Goal: Obtain resource: Obtain resource

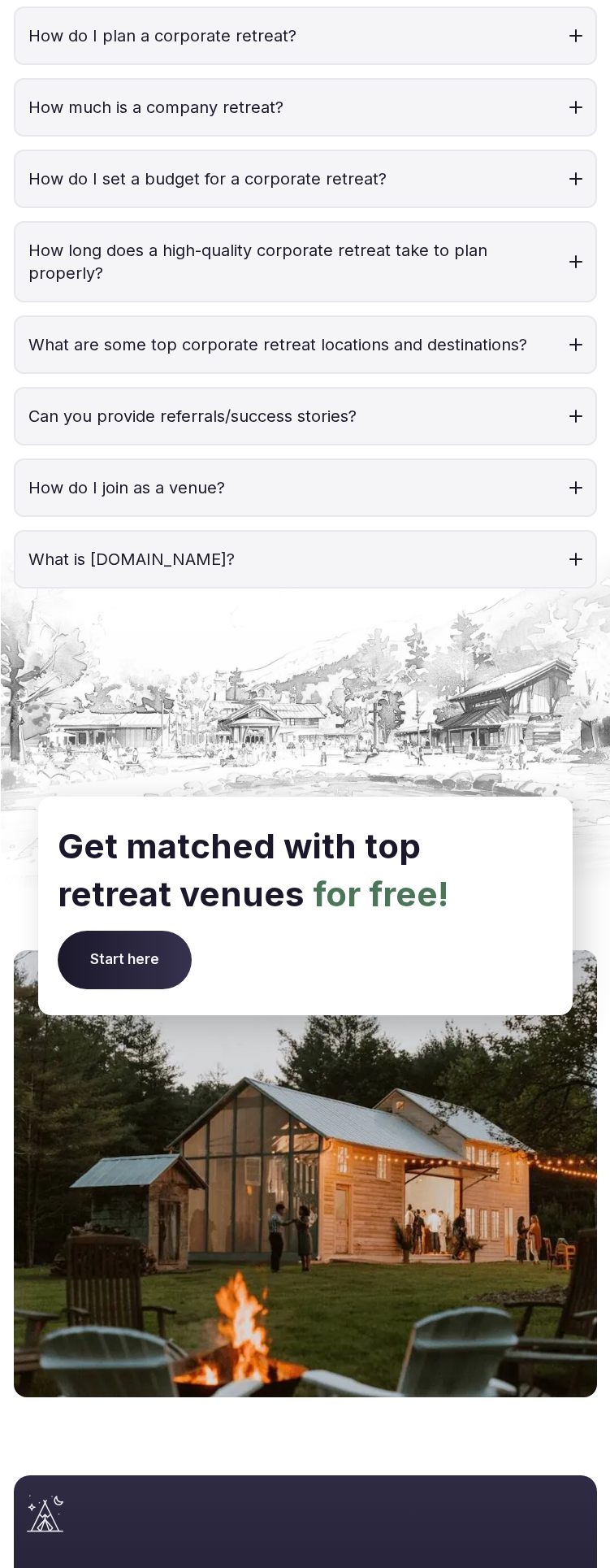
scroll to position [6129, 0]
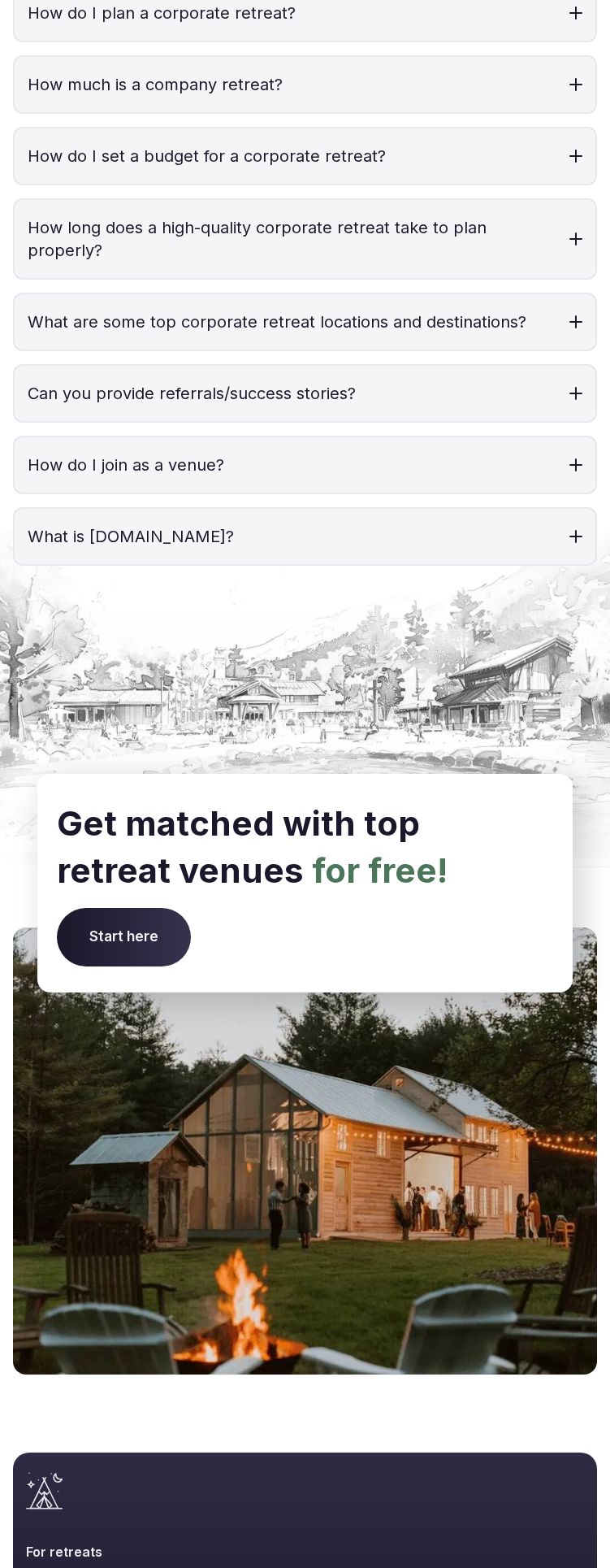
click at [325, 1085] on img at bounding box center [305, 1152] width 584 height 447
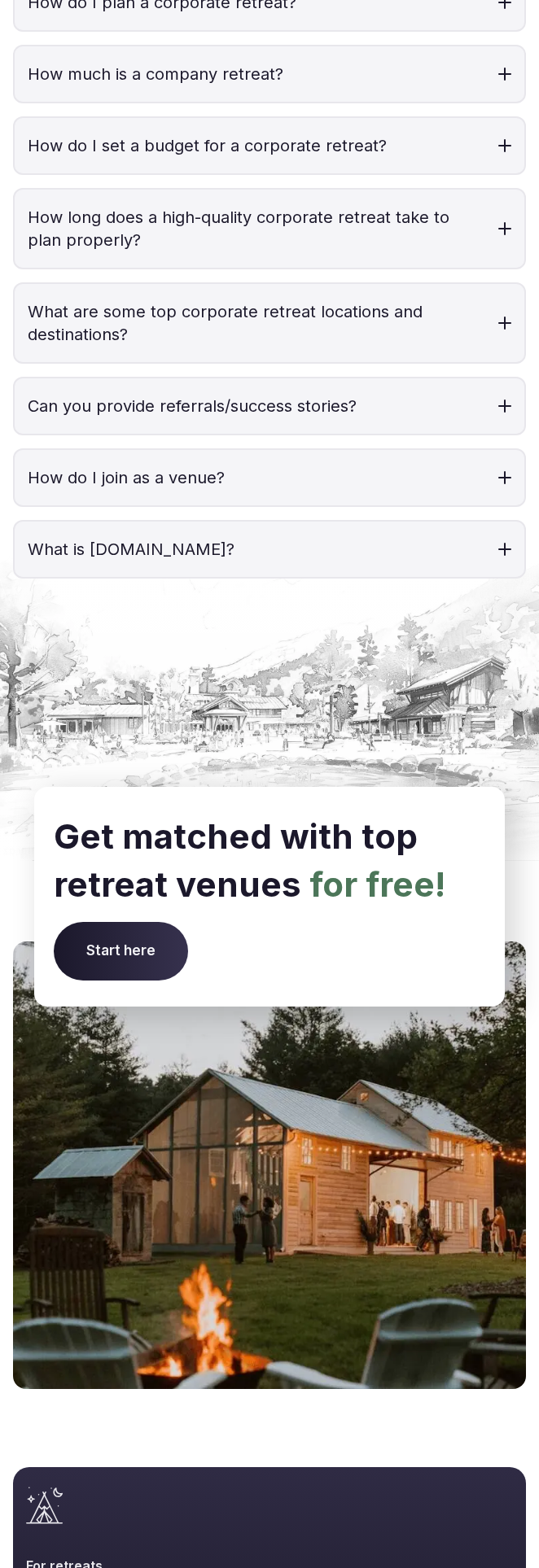
scroll to position [6319, 0]
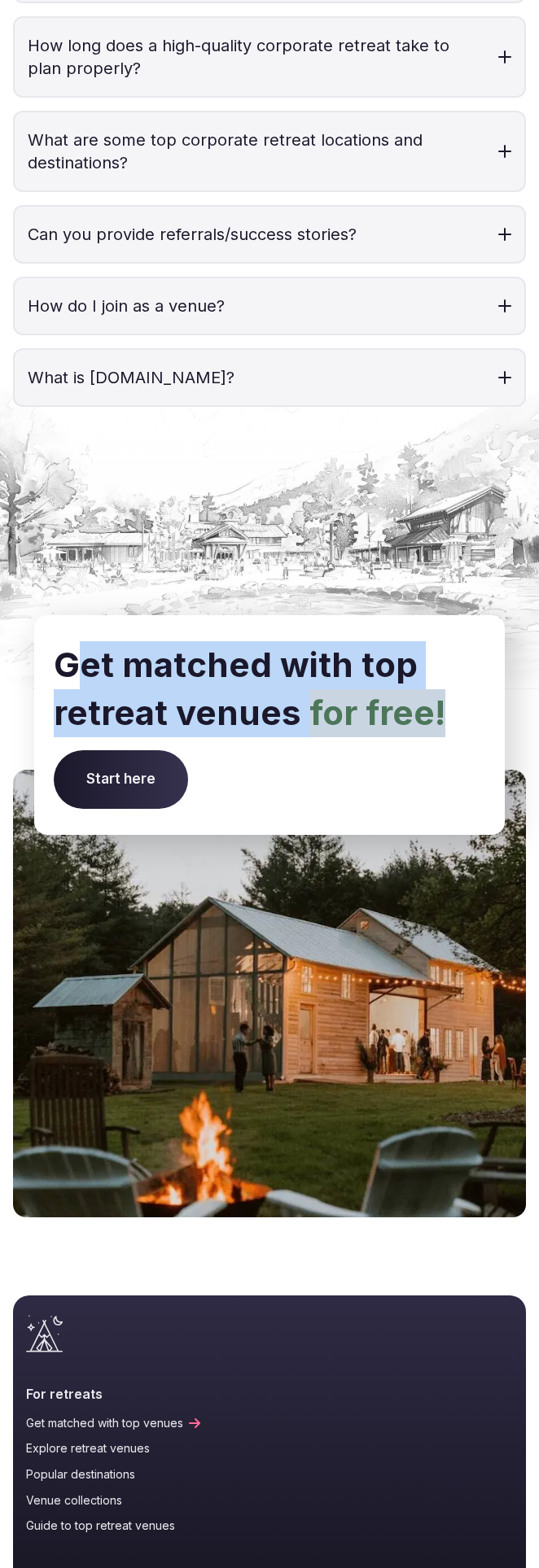
drag, startPoint x: 68, startPoint y: 604, endPoint x: 408, endPoint y: 646, distance: 342.6
click at [449, 653] on h2 "Get matched with top retreat venues for free!" at bounding box center [270, 689] width 432 height 96
click at [180, 928] on img at bounding box center [270, 994] width 513 height 447
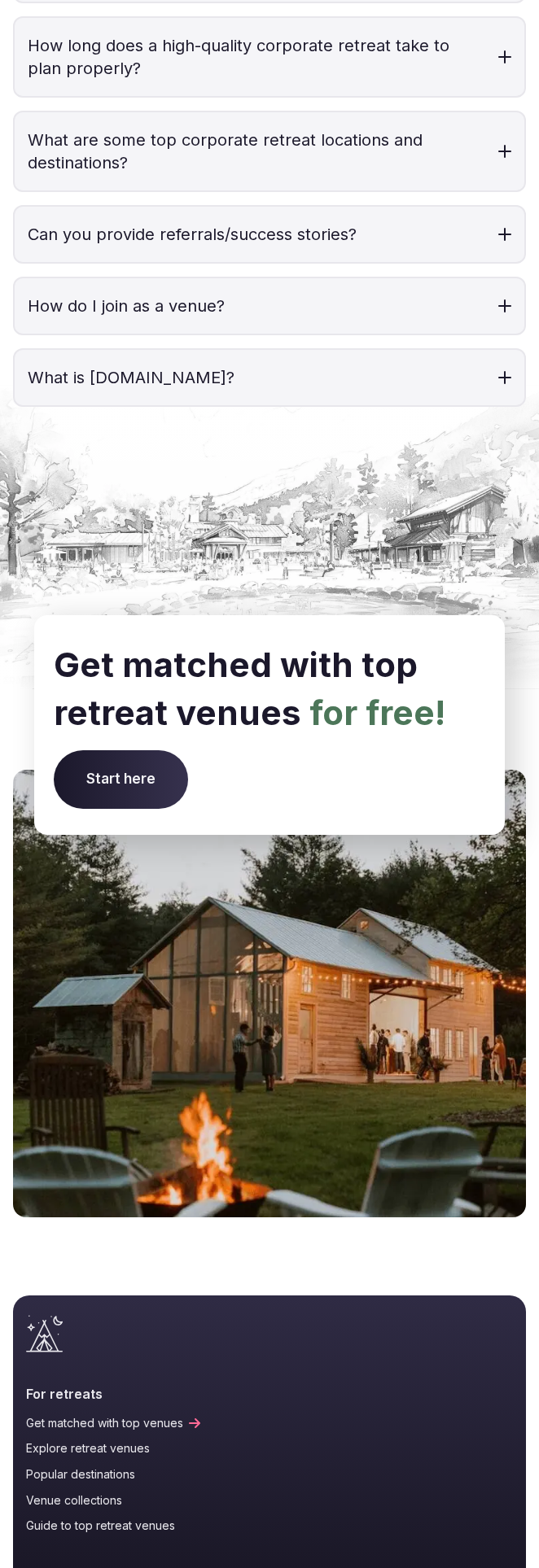
click at [9, 735] on section "Get matched with top retreat venues for free! Start here" at bounding box center [270, 909] width 539 height 614
